Goal: Information Seeking & Learning: Check status

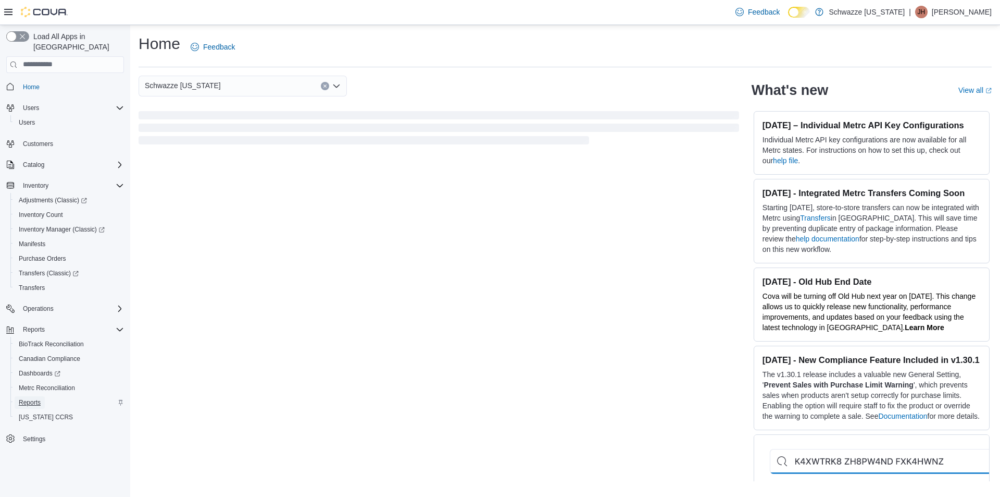
click at [28, 398] on span "Reports" at bounding box center [30, 402] width 22 height 8
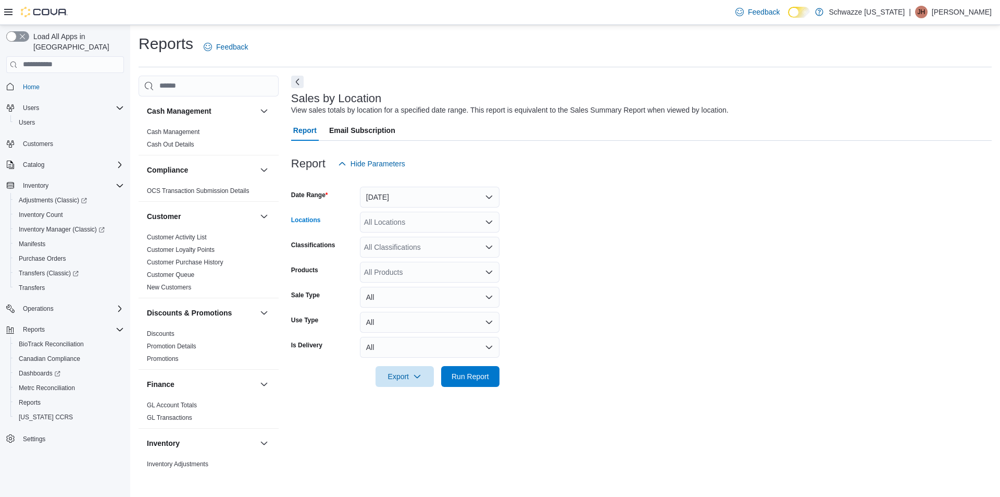
click at [407, 231] on div "All Locations" at bounding box center [430, 222] width 140 height 21
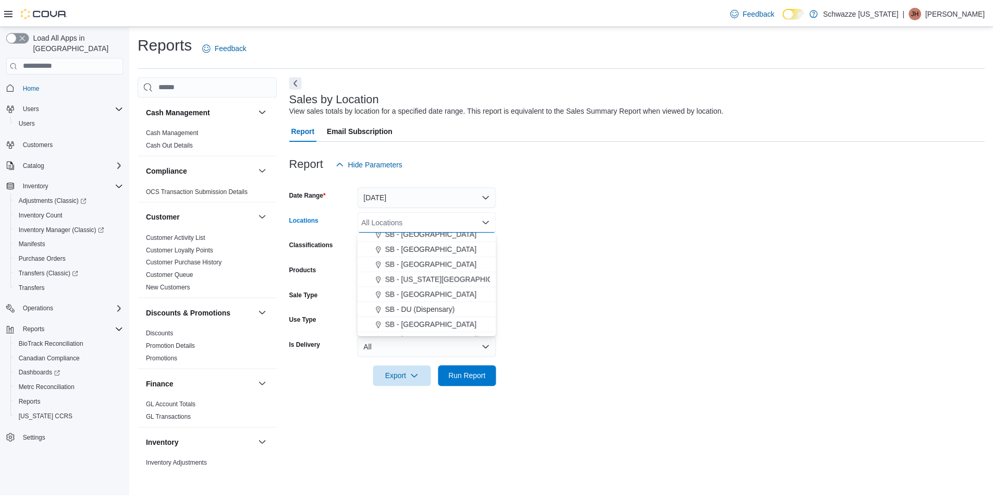
scroll to position [208, 0]
click at [429, 275] on span "SB - Commerce City" at bounding box center [434, 273] width 92 height 10
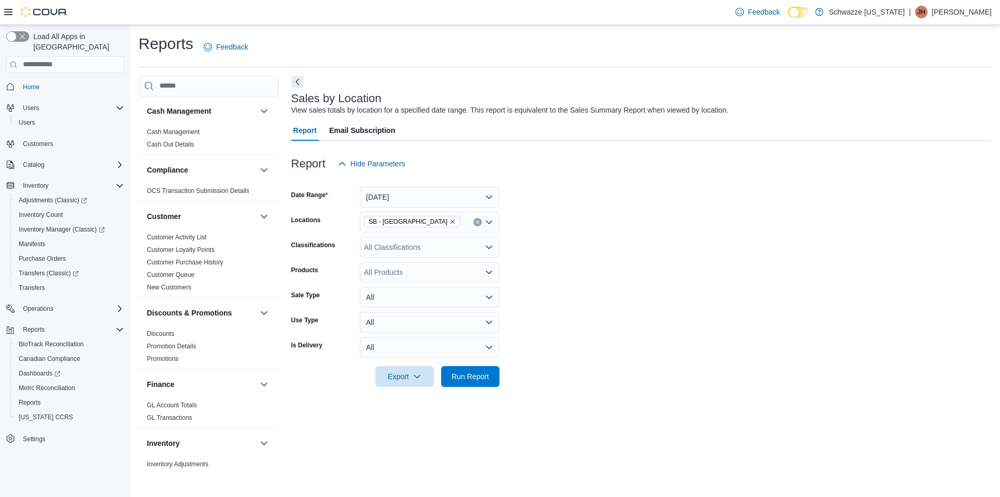
click at [540, 292] on form "Date Range Yesterday Locations SB - Commerce City Classifications All Classific…" at bounding box center [641, 280] width 701 height 213
click at [470, 378] on span "Run Report" at bounding box center [471, 375] width 38 height 10
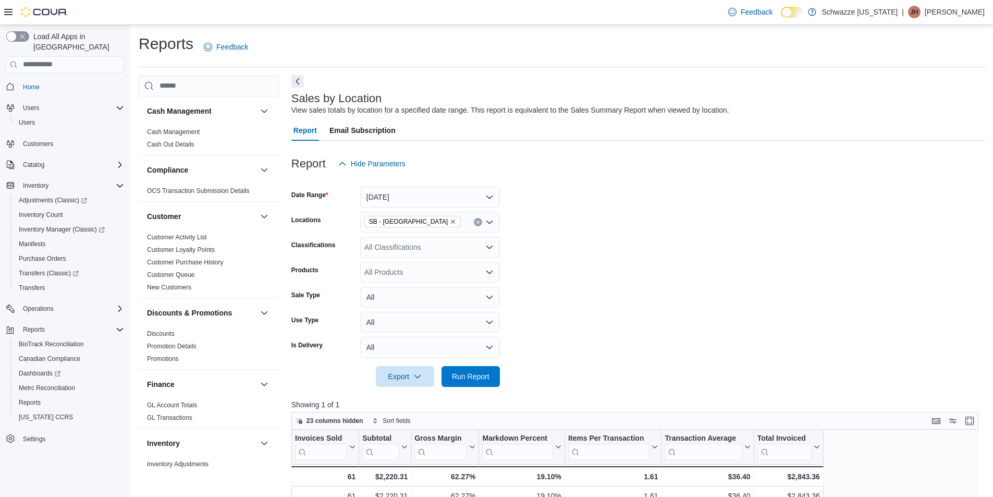
click at [294, 81] on button "Next" at bounding box center [297, 81] width 13 height 13
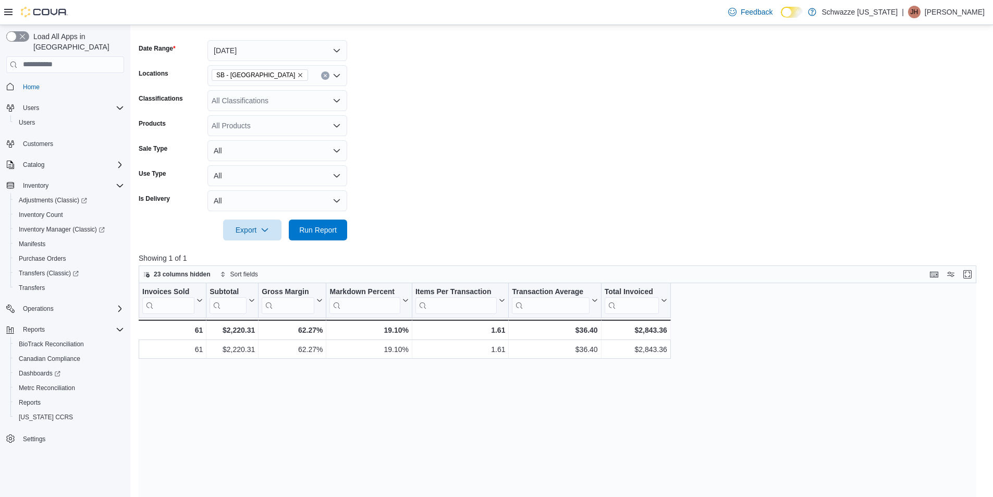
scroll to position [156, 0]
